Goal: Task Accomplishment & Management: Manage account settings

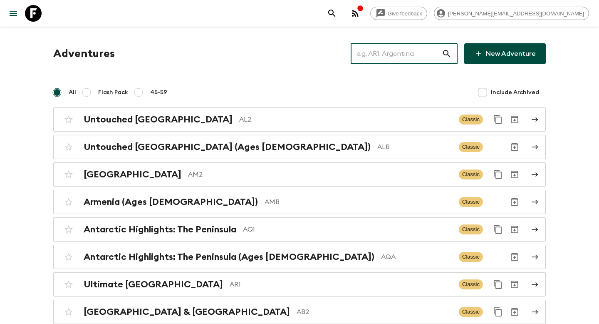
click at [416, 61] on input "text" at bounding box center [396, 53] width 91 height 23
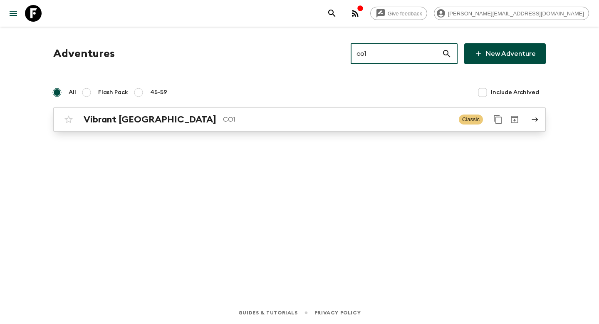
type input "co1"
click at [309, 116] on p "CO1" at bounding box center [337, 119] width 229 height 10
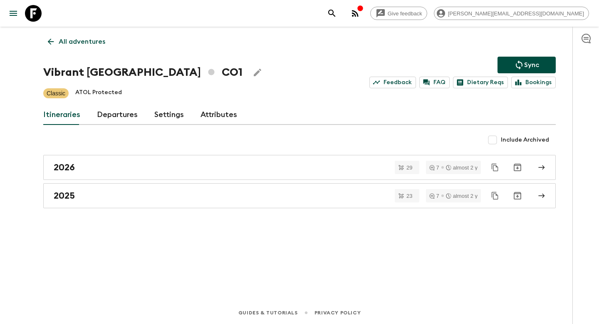
click at [112, 116] on link "Departures" at bounding box center [117, 115] width 41 height 20
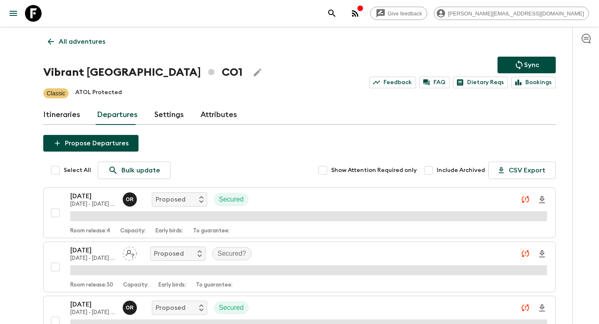
scroll to position [1549, 0]
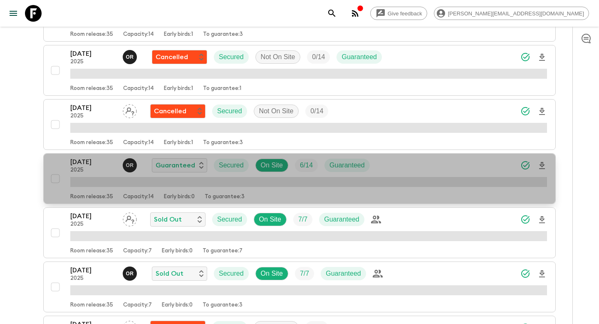
click at [399, 166] on div "[DATE] 2025 O R Guaranteed Secured On Site 6 / 14 Guaranteed" at bounding box center [308, 165] width 477 height 17
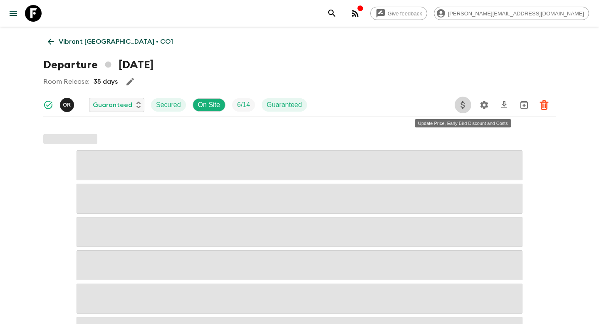
click at [465, 105] on icon "Update Price, Early Bird Discount and Costs" at bounding box center [463, 105] width 10 height 10
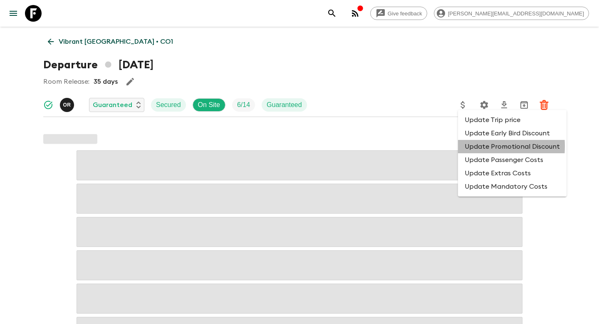
click at [472, 146] on li "Update Promotional Discount" at bounding box center [512, 146] width 109 height 13
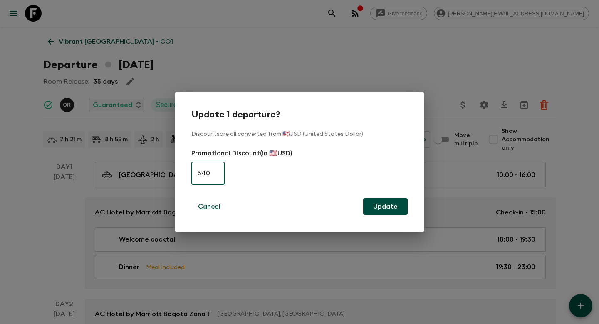
click at [215, 171] on input "540" at bounding box center [207, 172] width 33 height 23
type input "0"
click at [379, 202] on button "Update" at bounding box center [385, 206] width 45 height 17
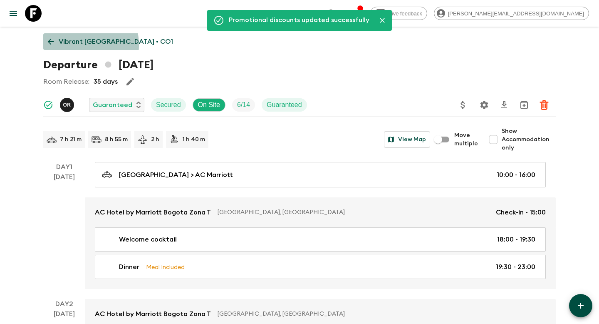
click at [69, 45] on p "Vibrant [GEOGRAPHIC_DATA] • CO1" at bounding box center [116, 42] width 114 height 10
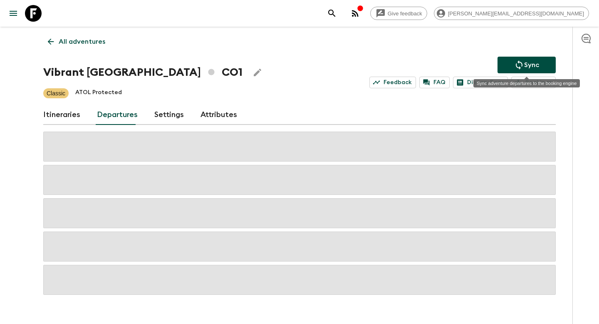
click at [519, 65] on icon "Sync adventure departures to the booking engine" at bounding box center [519, 65] width 10 height 10
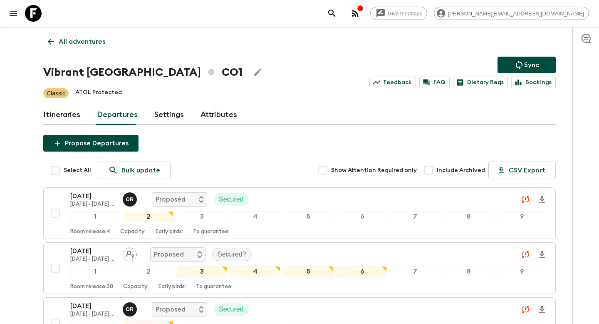
click at [521, 67] on icon "Sync adventure departures to the booking engine" at bounding box center [519, 65] width 10 height 10
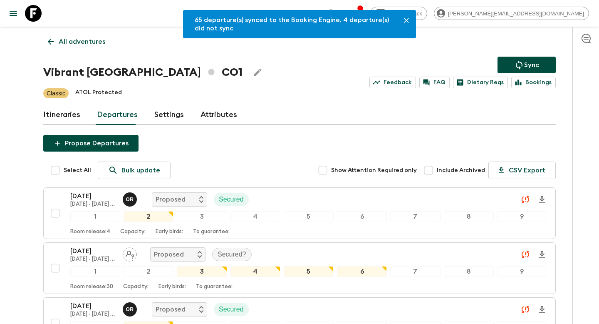
click at [84, 43] on p "All adventures" at bounding box center [82, 42] width 47 height 10
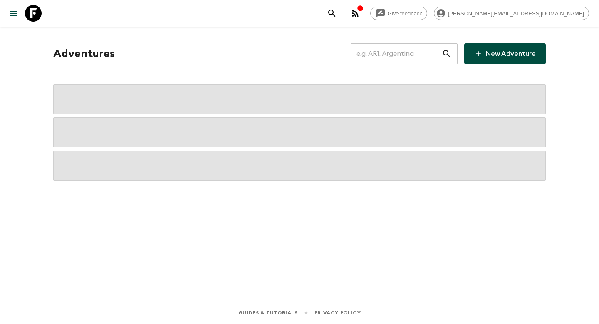
click at [400, 54] on input "text" at bounding box center [396, 53] width 91 height 23
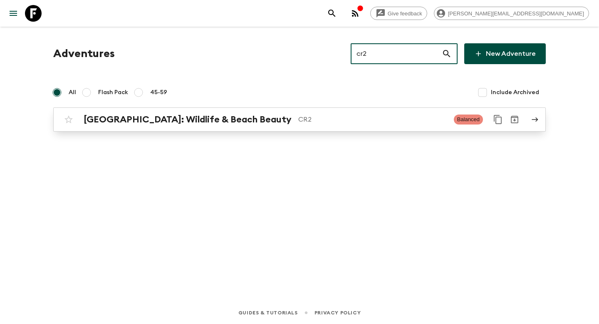
type input "cr2"
click at [307, 121] on p "CR2" at bounding box center [372, 119] width 149 height 10
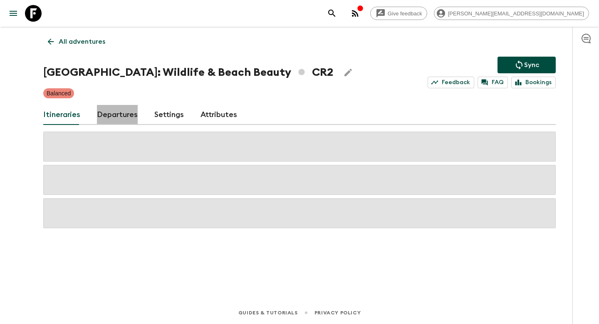
click at [118, 114] on link "Departures" at bounding box center [117, 115] width 41 height 20
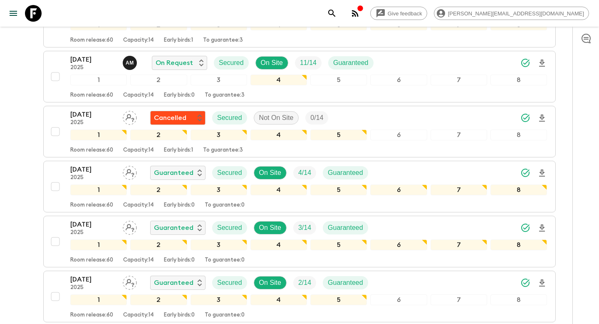
scroll to position [528, 0]
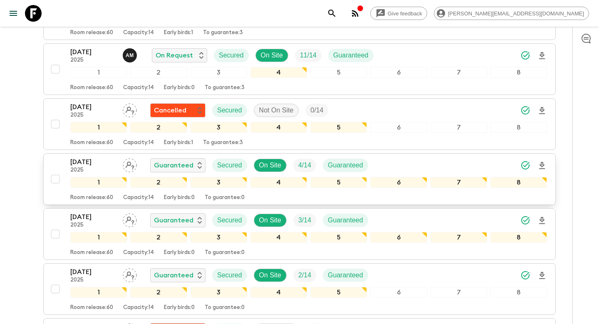
click at [394, 164] on div "[DATE] 2025 Guaranteed Secured On Site 4 / 14 Guaranteed" at bounding box center [308, 165] width 477 height 17
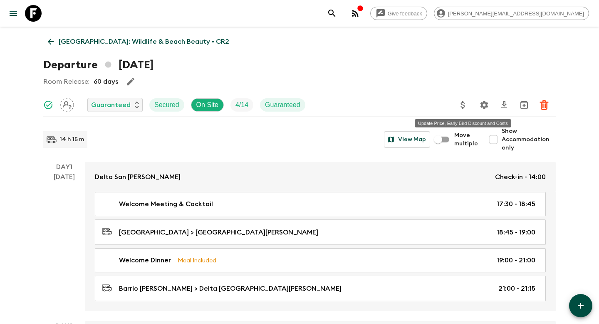
click at [463, 106] on icon "Update Price, Early Bird Discount and Costs" at bounding box center [463, 105] width 10 height 10
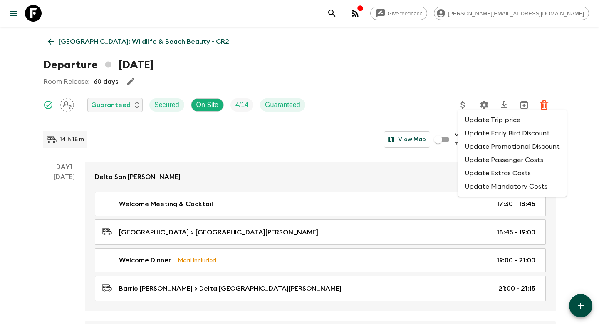
click at [473, 145] on li "Update Promotional Discount" at bounding box center [512, 146] width 109 height 13
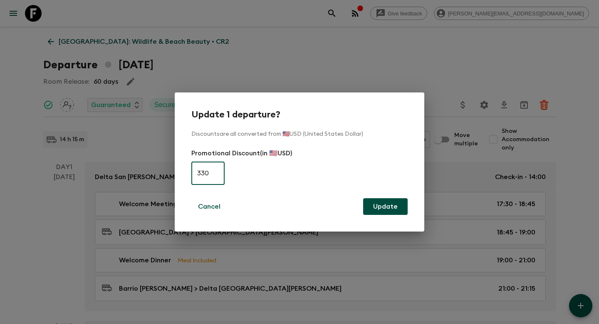
click at [212, 174] on input "330" at bounding box center [207, 172] width 33 height 23
type input "0"
click at [382, 205] on button "Update" at bounding box center [385, 206] width 45 height 17
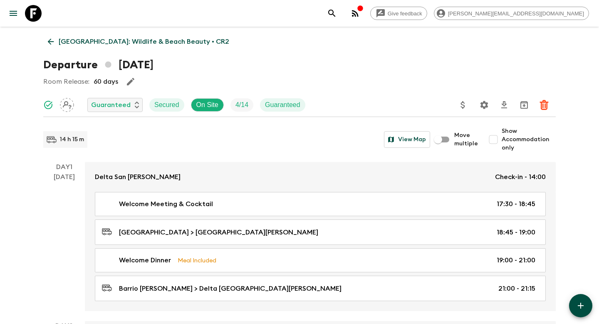
click at [107, 41] on p "[GEOGRAPHIC_DATA]: Wildlife & Beach Beauty • CR2" at bounding box center [144, 42] width 171 height 10
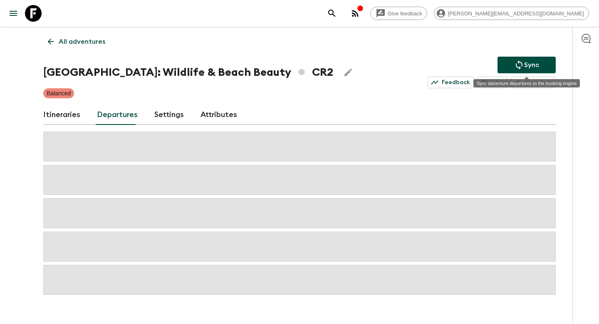
click at [523, 64] on icon "Sync adventure departures to the booking engine" at bounding box center [519, 65] width 10 height 10
